Goal: Transaction & Acquisition: Purchase product/service

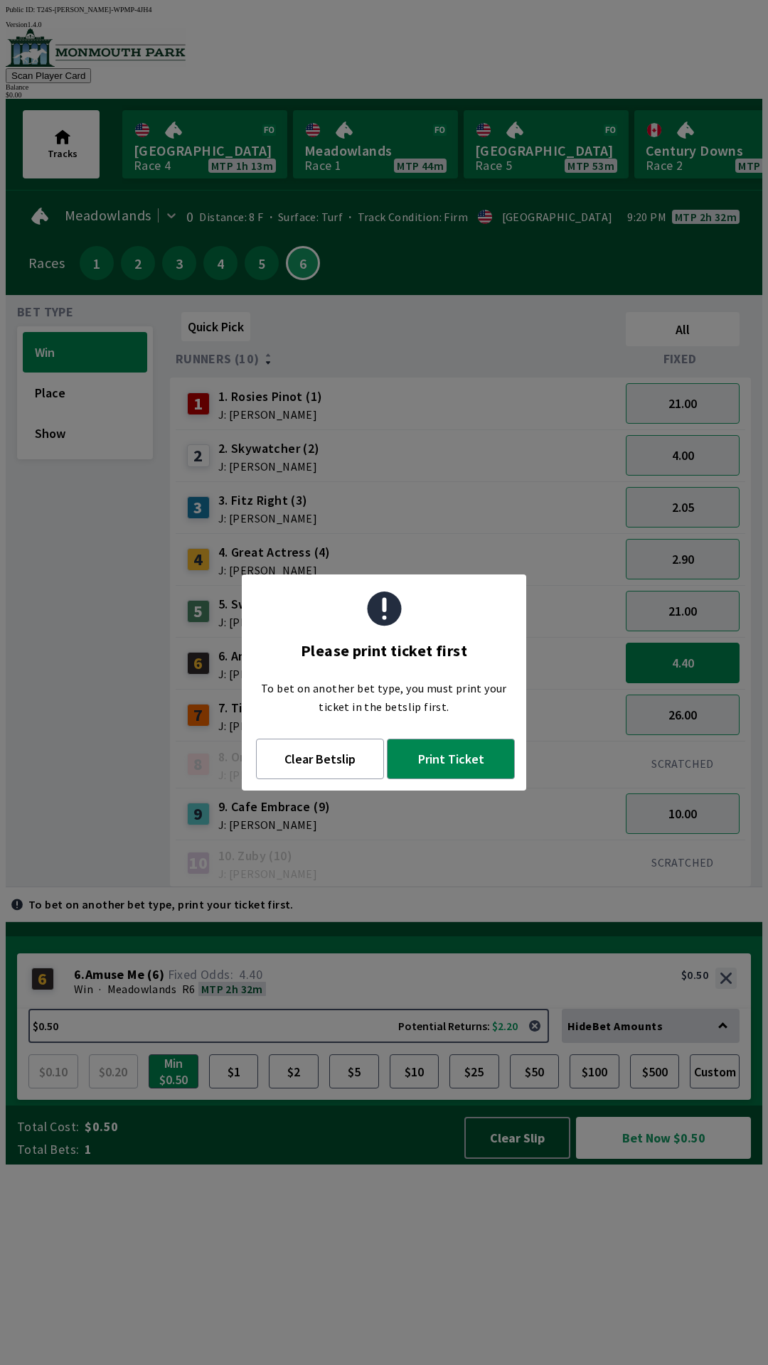
scroll to position [0, 875]
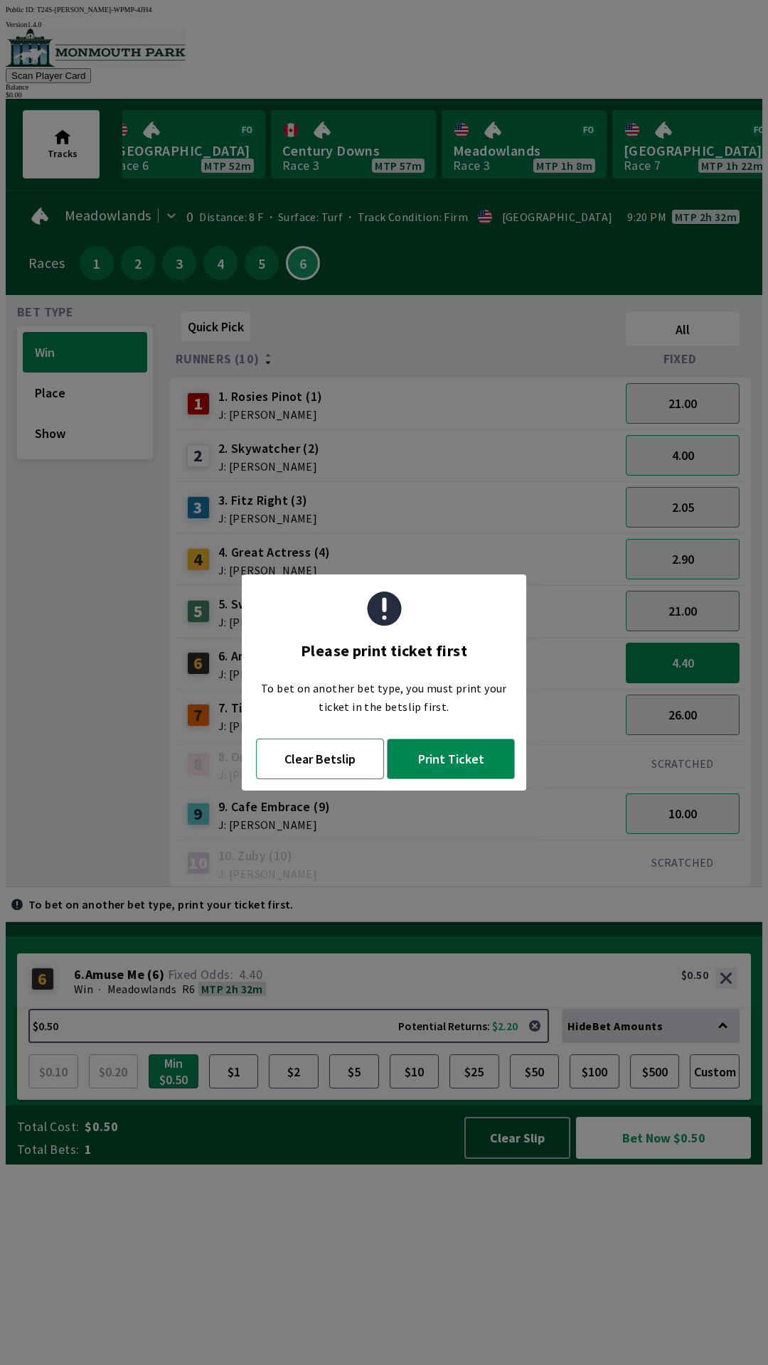
click at [309, 770] on button "Clear Betslip" at bounding box center [320, 759] width 128 height 41
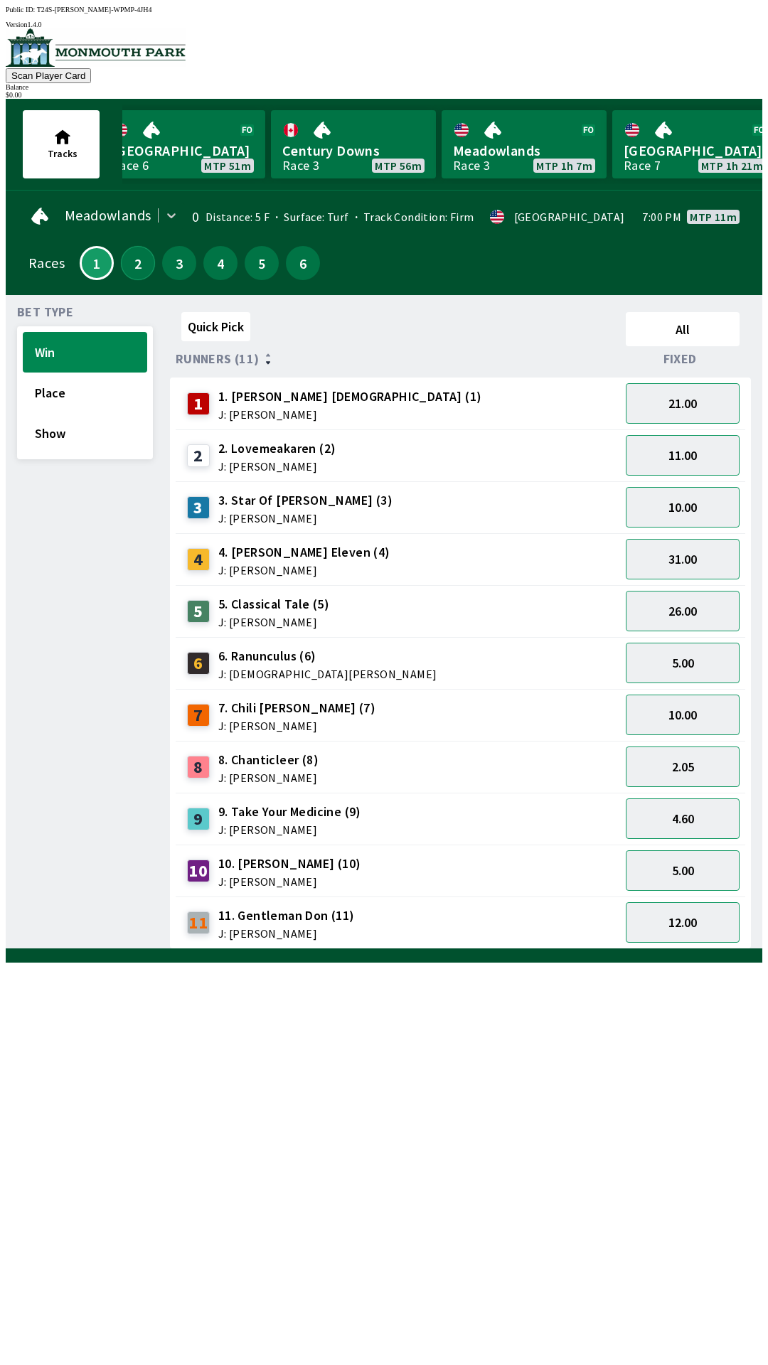
click at [135, 267] on button "2" at bounding box center [138, 263] width 34 height 34
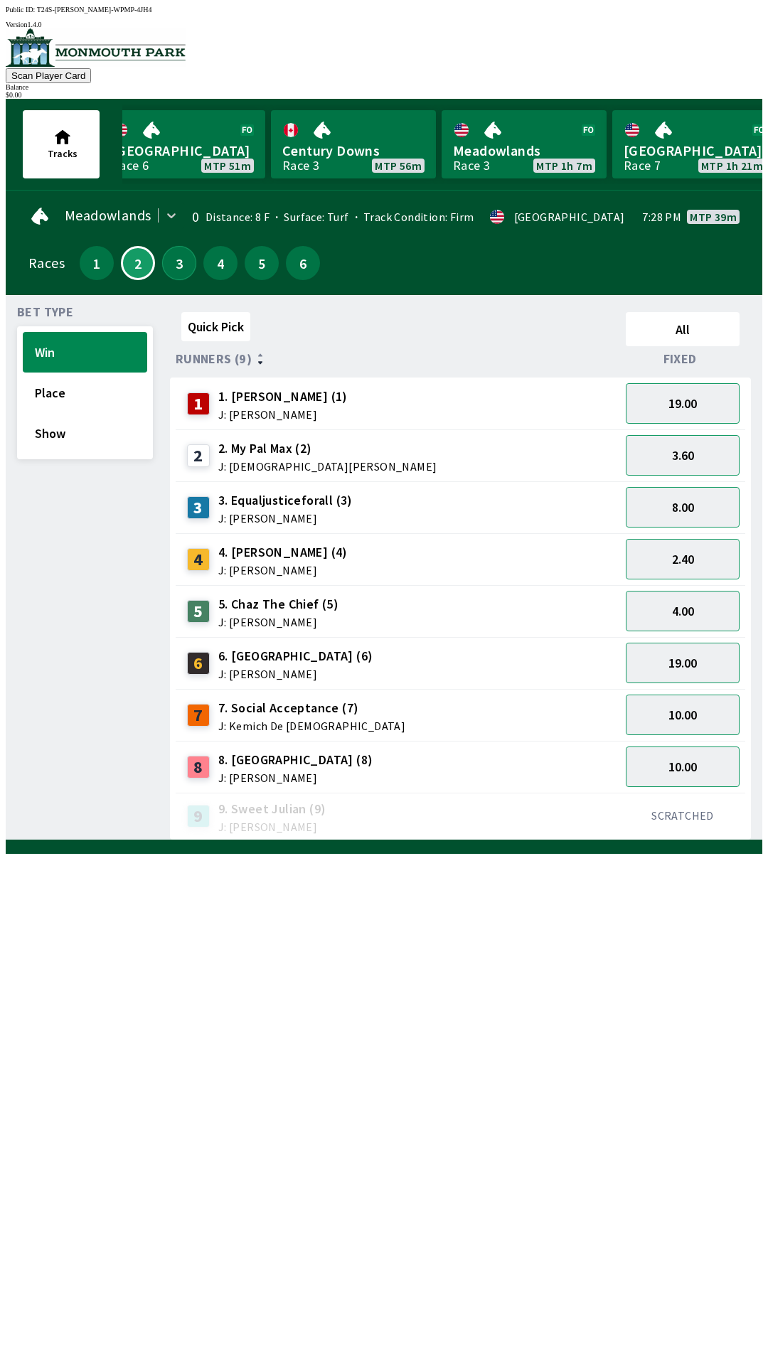
click at [173, 269] on button "3" at bounding box center [179, 263] width 34 height 34
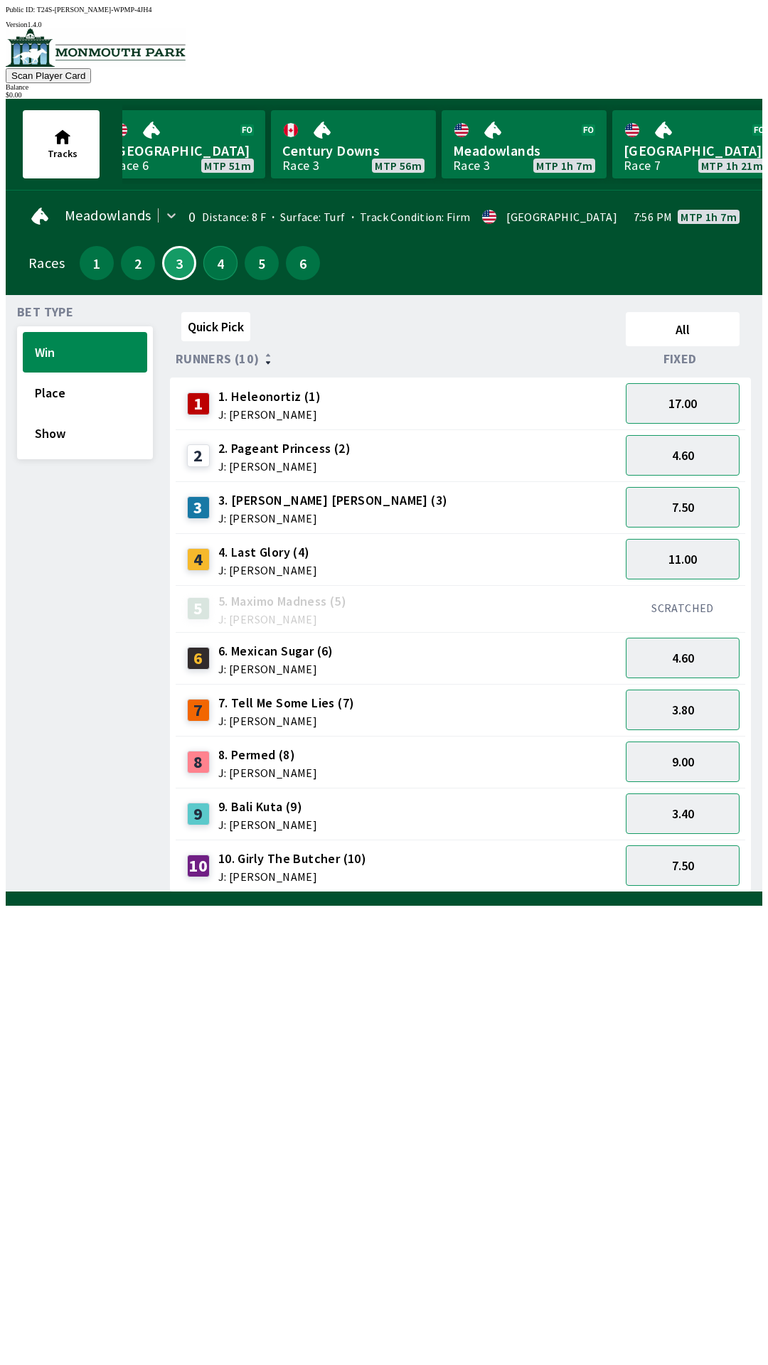
click at [212, 266] on button "4" at bounding box center [220, 263] width 34 height 34
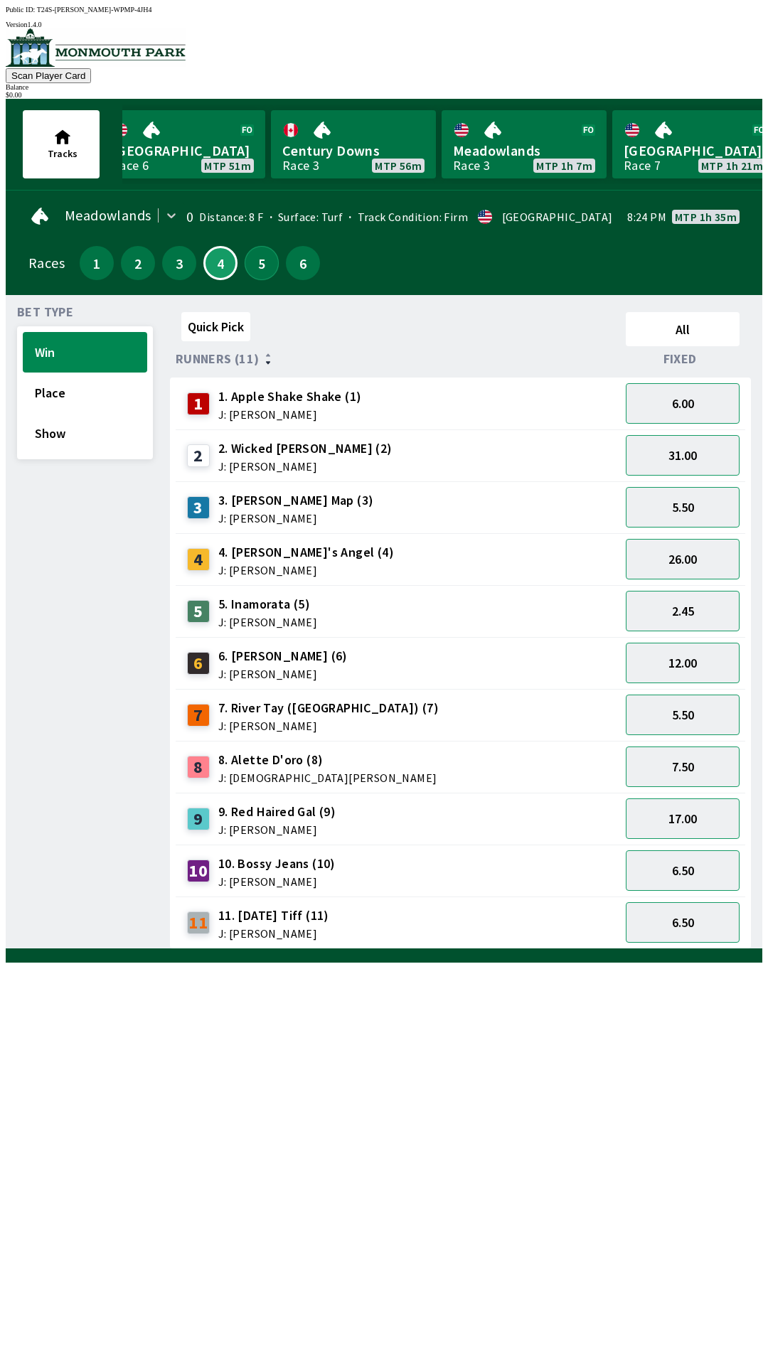
click at [255, 267] on button "5" at bounding box center [262, 263] width 34 height 34
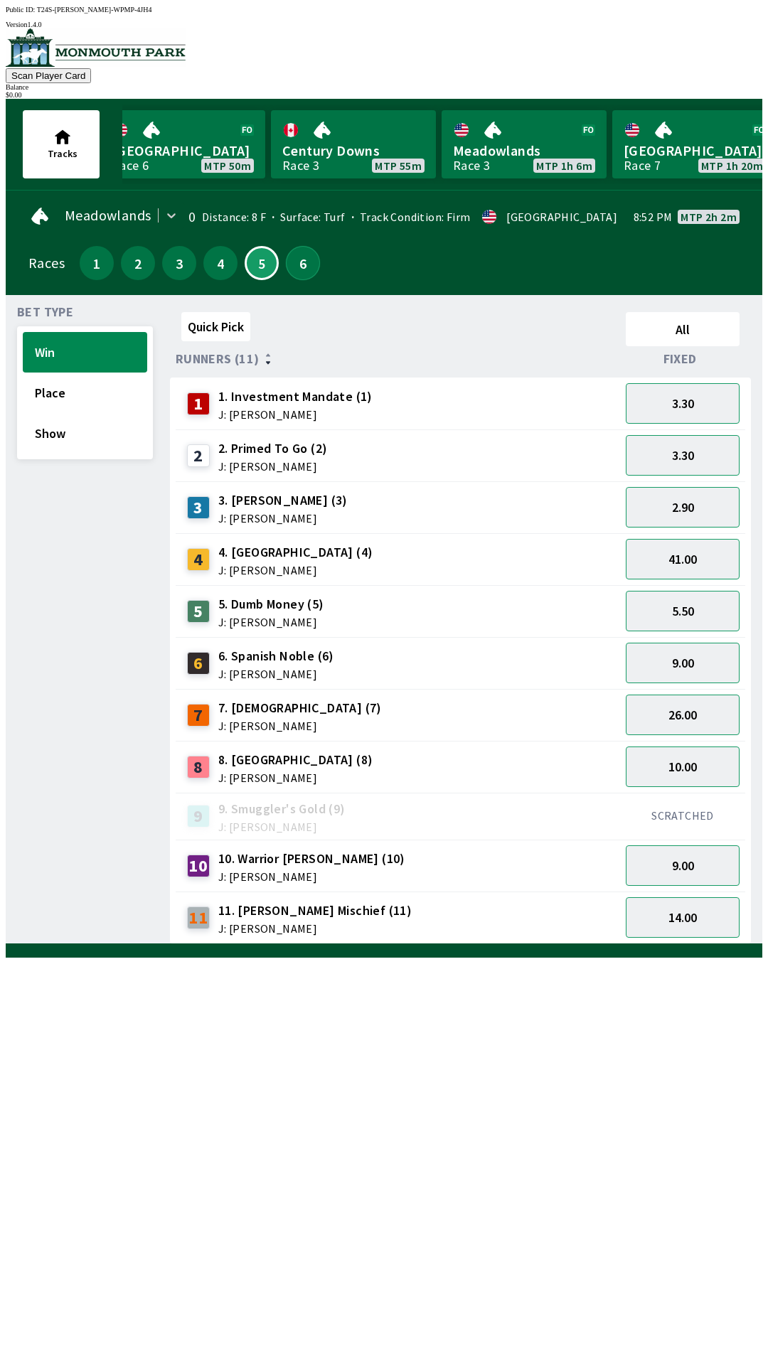
click at [299, 265] on button "6" at bounding box center [303, 263] width 34 height 34
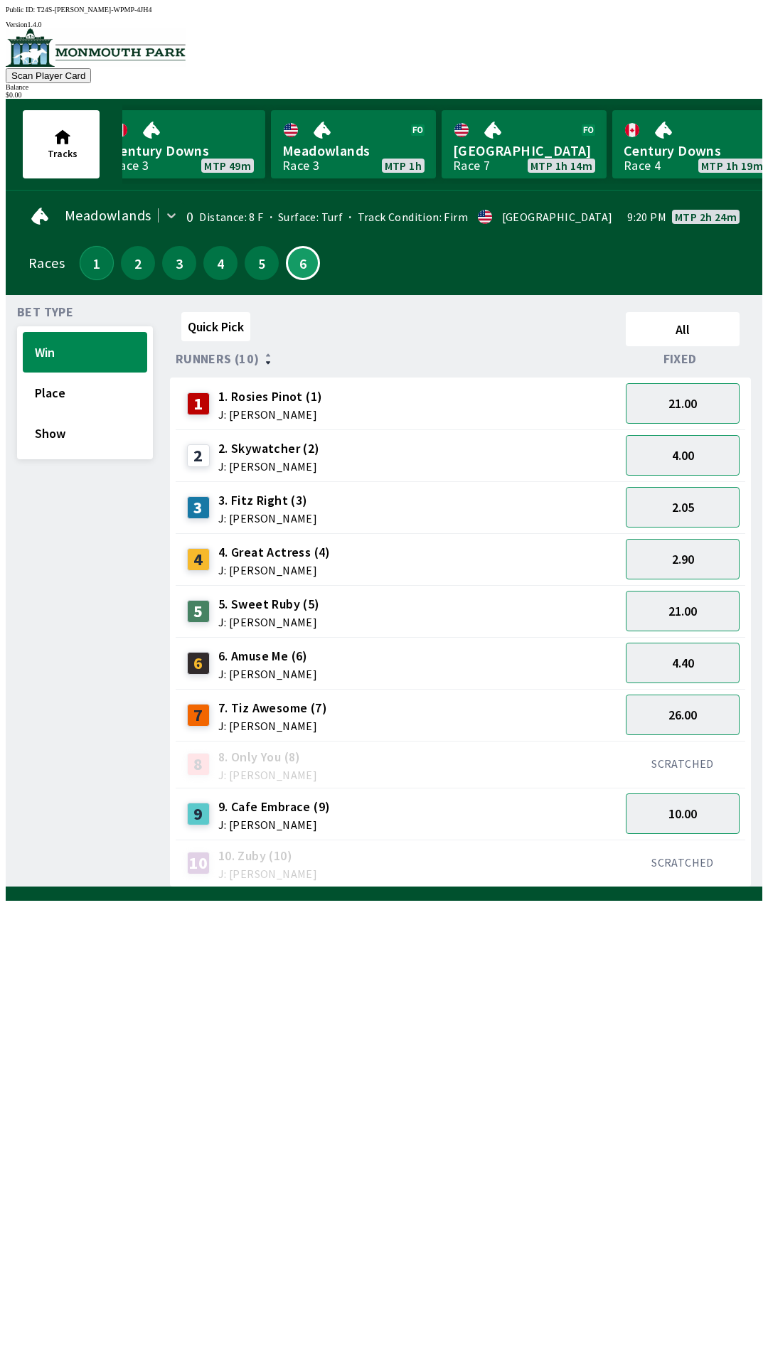
click at [90, 265] on button "1" at bounding box center [97, 263] width 34 height 34
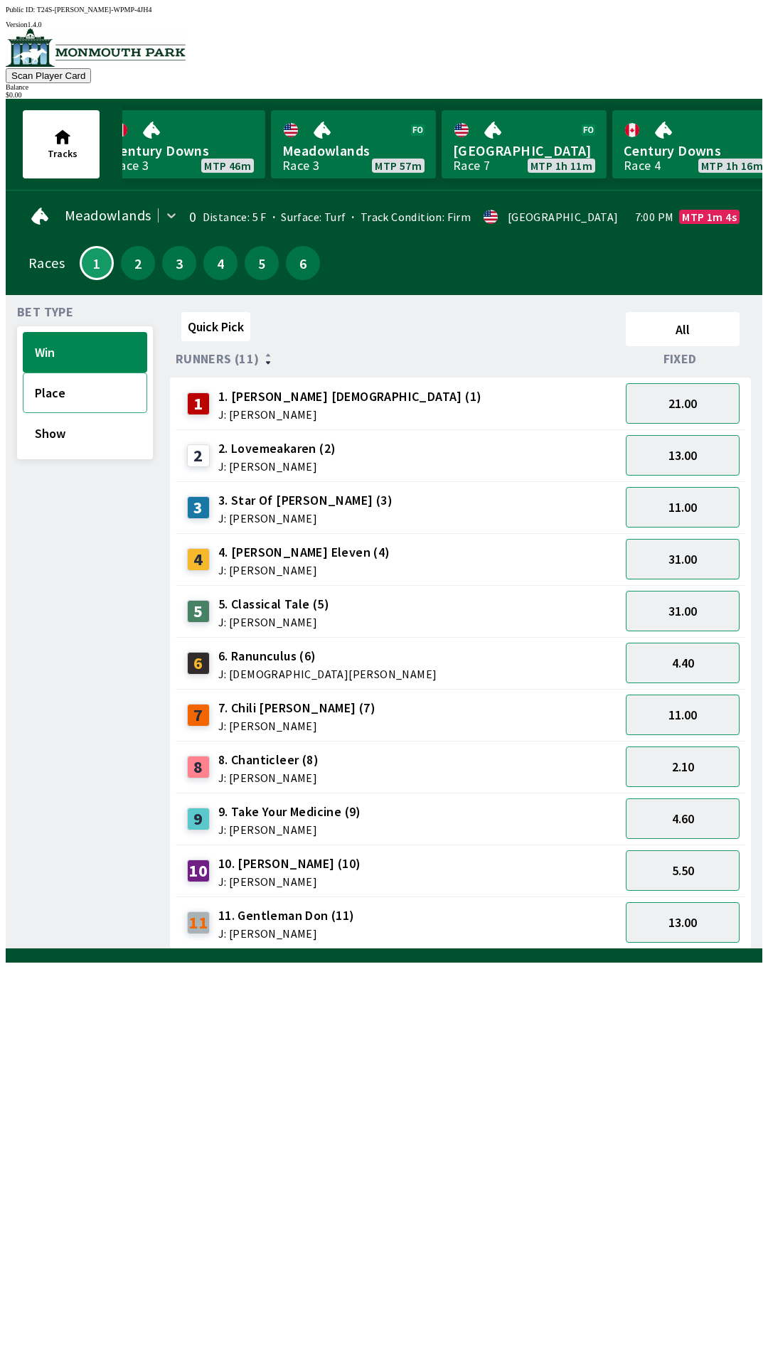
click at [99, 390] on button "Place" at bounding box center [85, 393] width 124 height 41
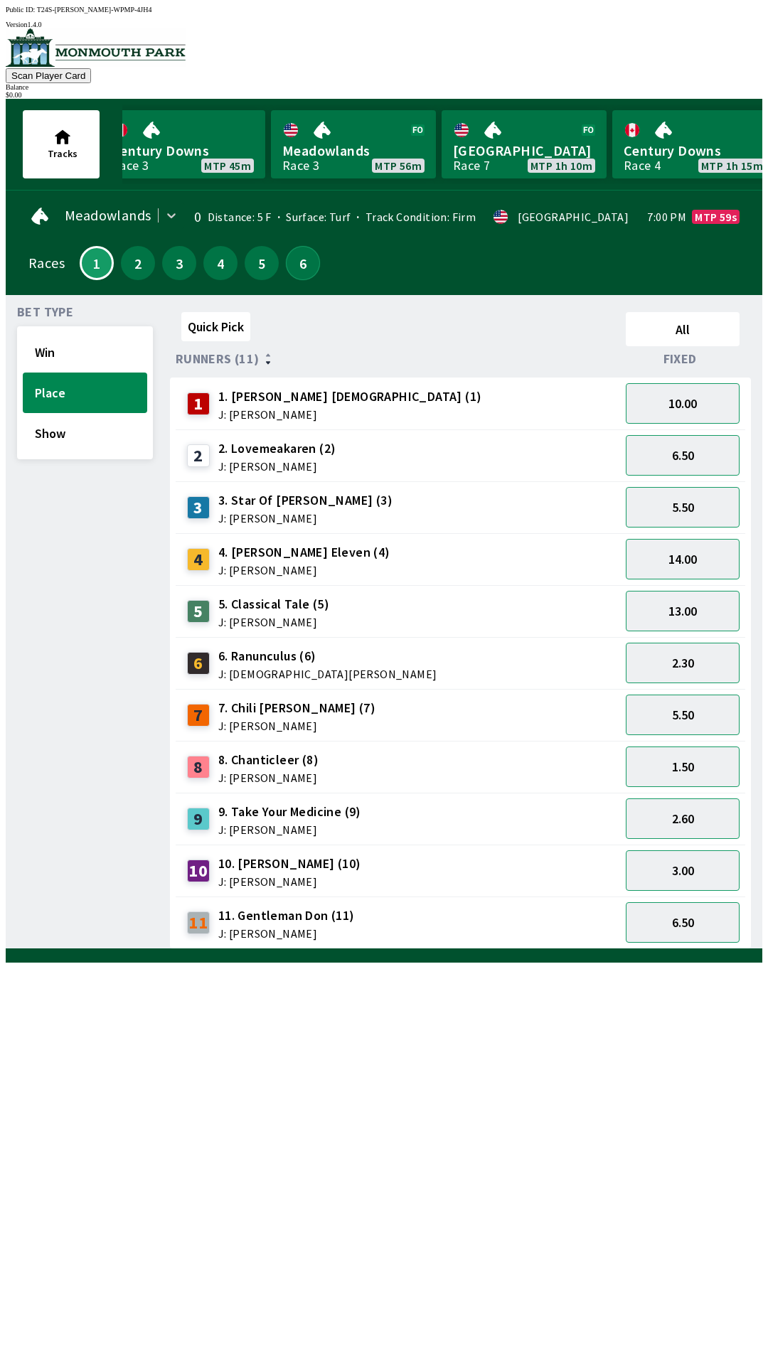
click at [306, 263] on button "6" at bounding box center [303, 263] width 34 height 34
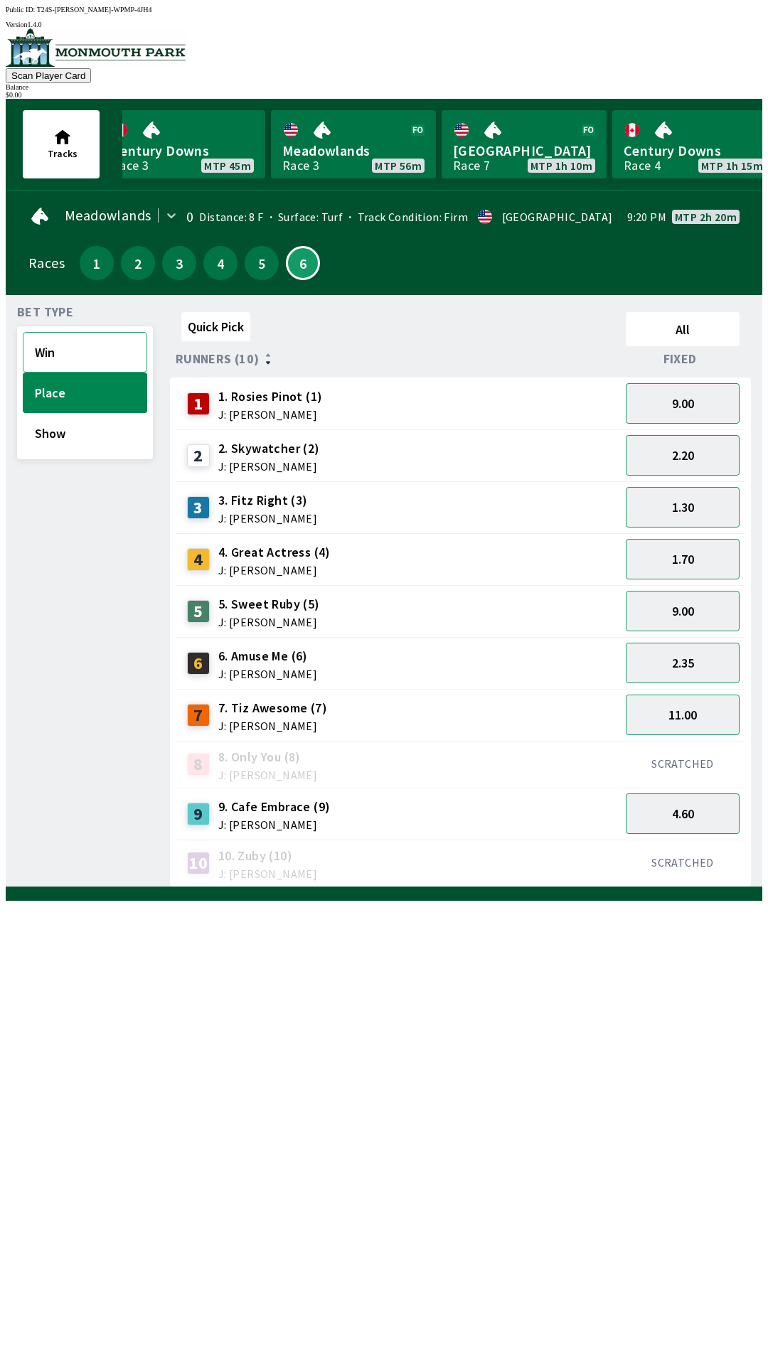
click at [91, 357] on button "Win" at bounding box center [85, 352] width 124 height 41
click at [92, 267] on button "1" at bounding box center [97, 263] width 34 height 34
